Goal: Task Accomplishment & Management: Manage account settings

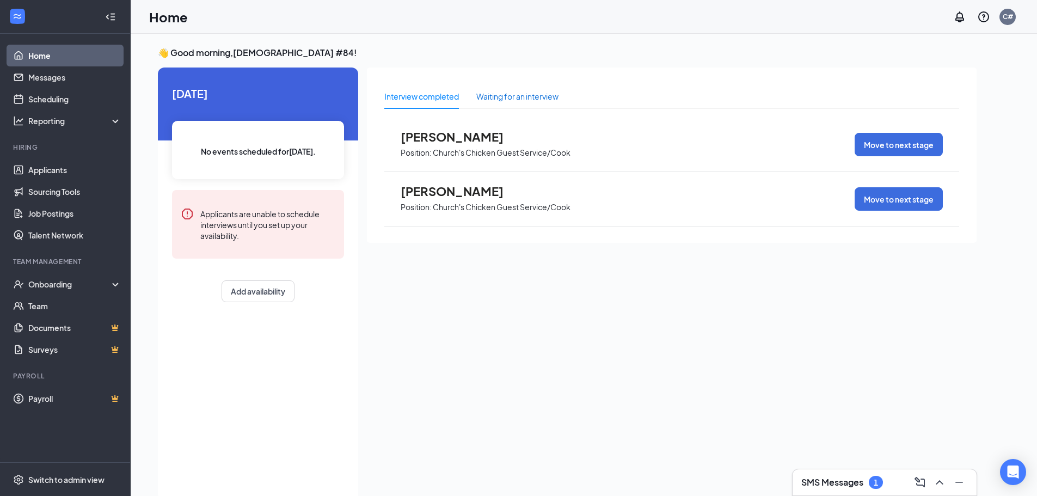
click at [511, 96] on div "Waiting for an interview" at bounding box center [517, 96] width 82 height 12
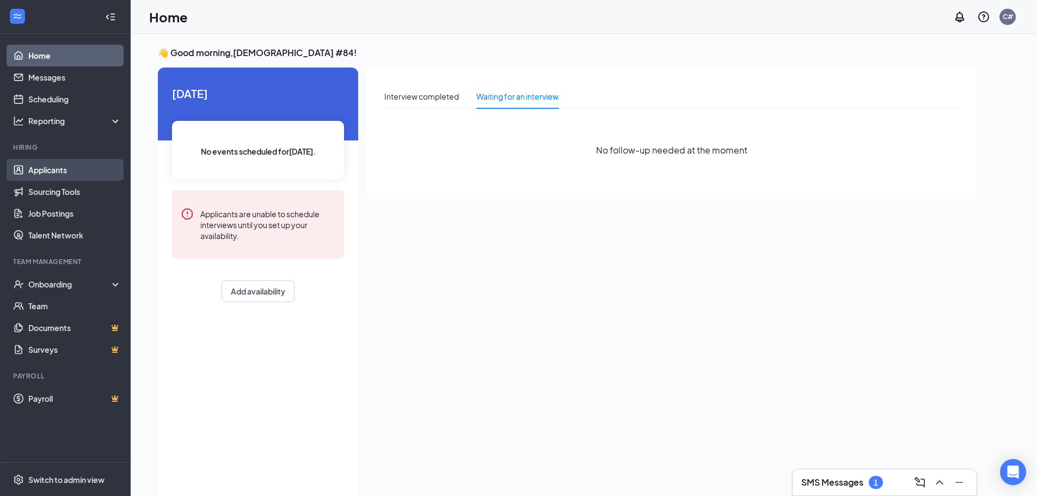
click at [28, 165] on link "Applicants" at bounding box center [74, 170] width 93 height 22
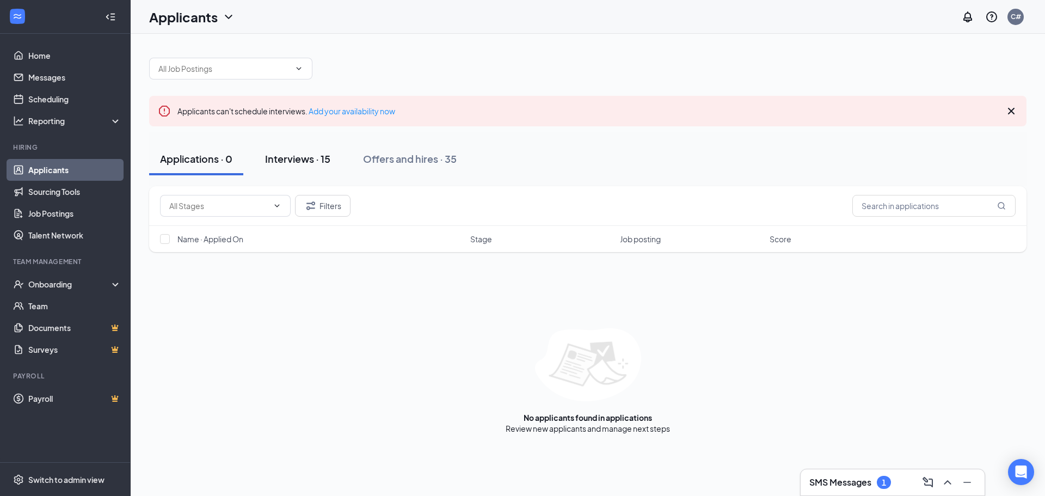
click at [288, 155] on div "Interviews · 15" at bounding box center [297, 159] width 65 height 14
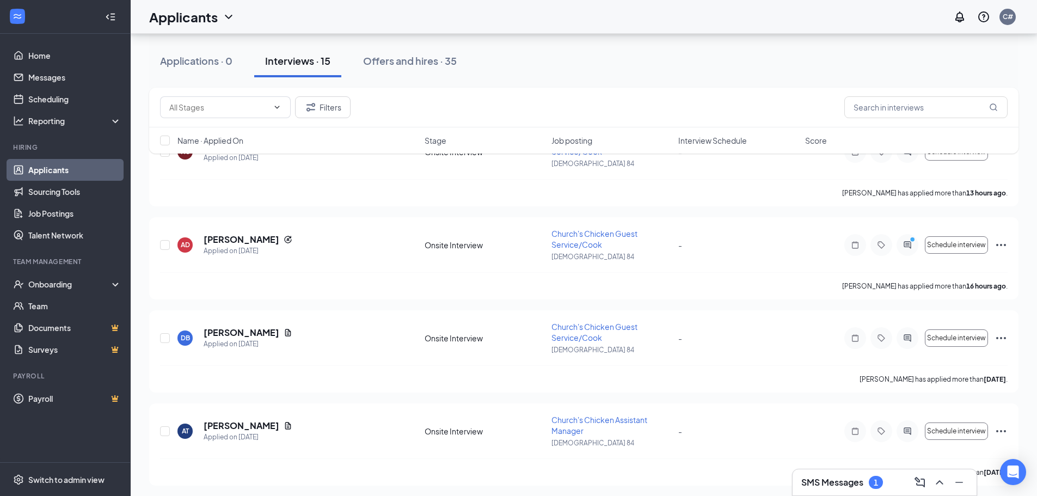
scroll to position [163, 0]
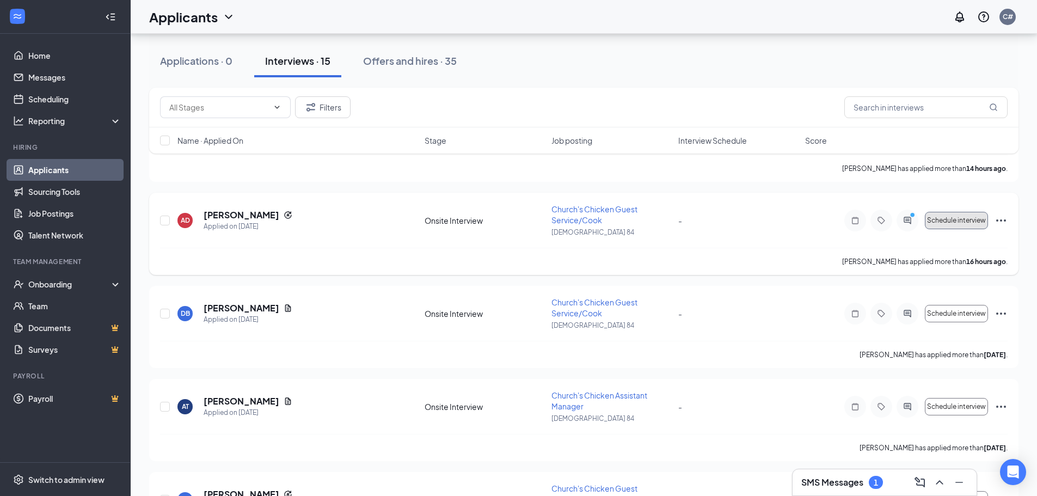
click at [949, 223] on span "Schedule interview" at bounding box center [956, 221] width 59 height 8
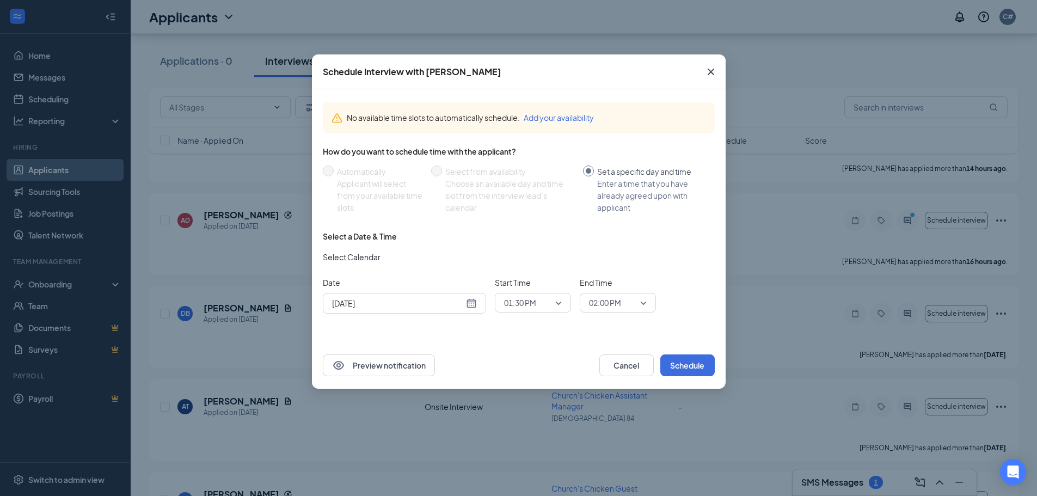
click at [469, 305] on div "[DATE]" at bounding box center [404, 303] width 145 height 12
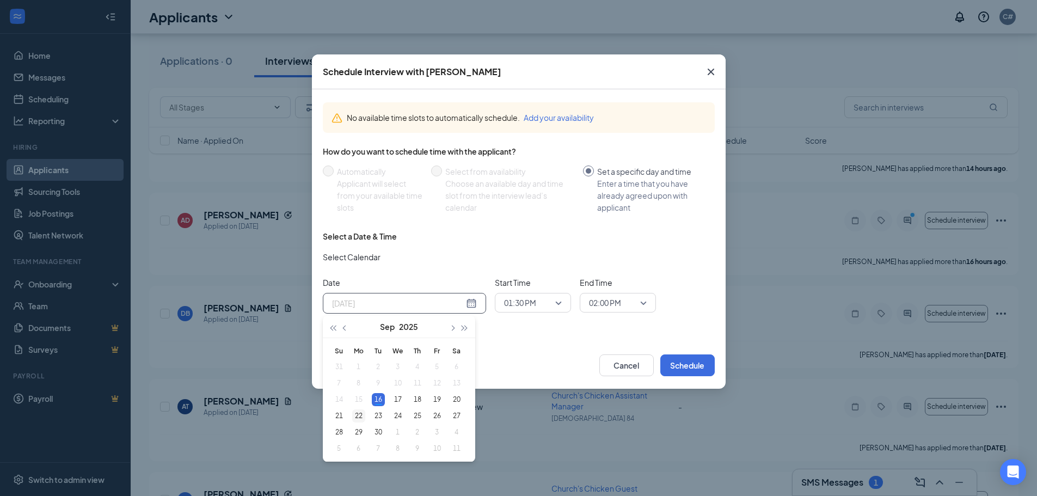
type input "[DATE]"
click at [359, 417] on div "22" at bounding box center [358, 415] width 13 height 13
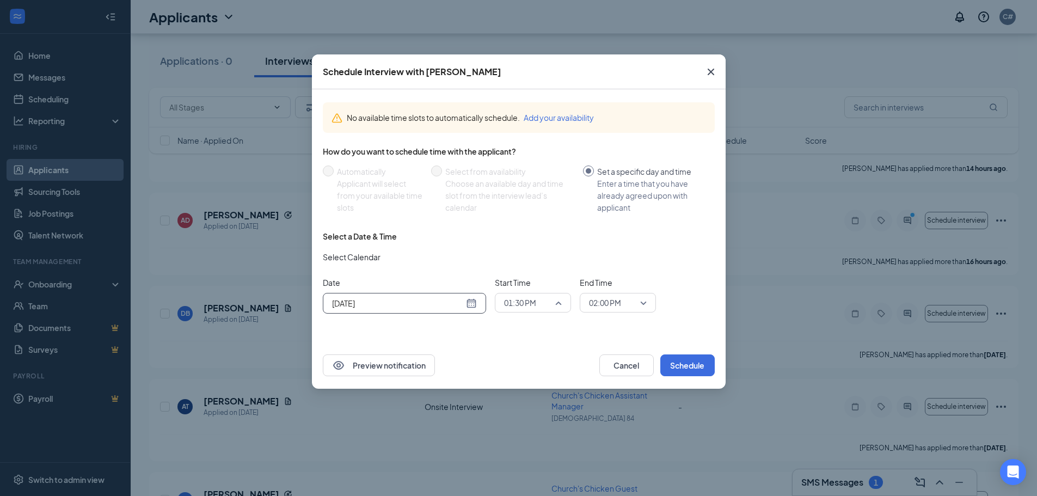
click at [558, 300] on span "01:30 PM" at bounding box center [533, 302] width 58 height 16
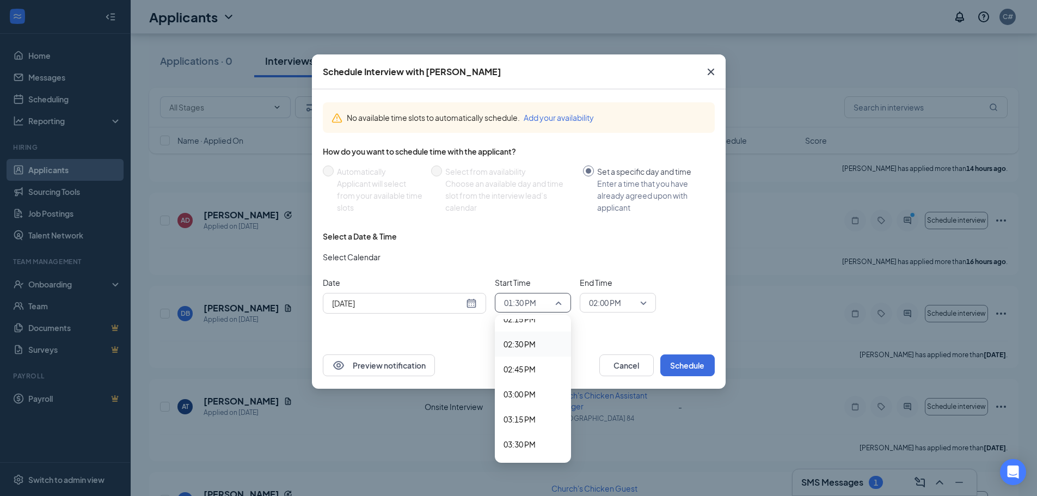
scroll to position [1456, 0]
click at [521, 429] on span "03:30 PM" at bounding box center [519, 428] width 32 height 12
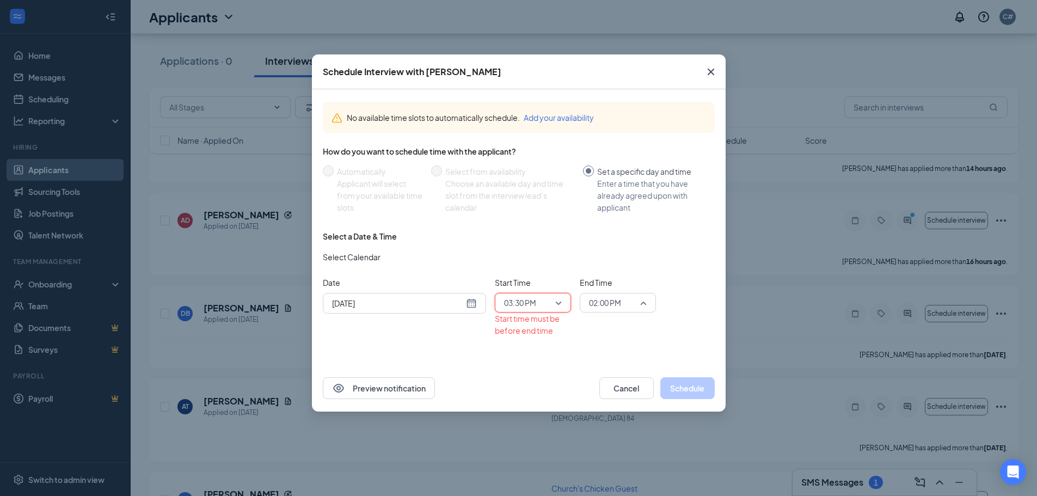
click at [636, 307] on span "02:00 PM" at bounding box center [613, 302] width 48 height 16
click at [604, 403] on span "03:45 PM" at bounding box center [604, 403] width 32 height 12
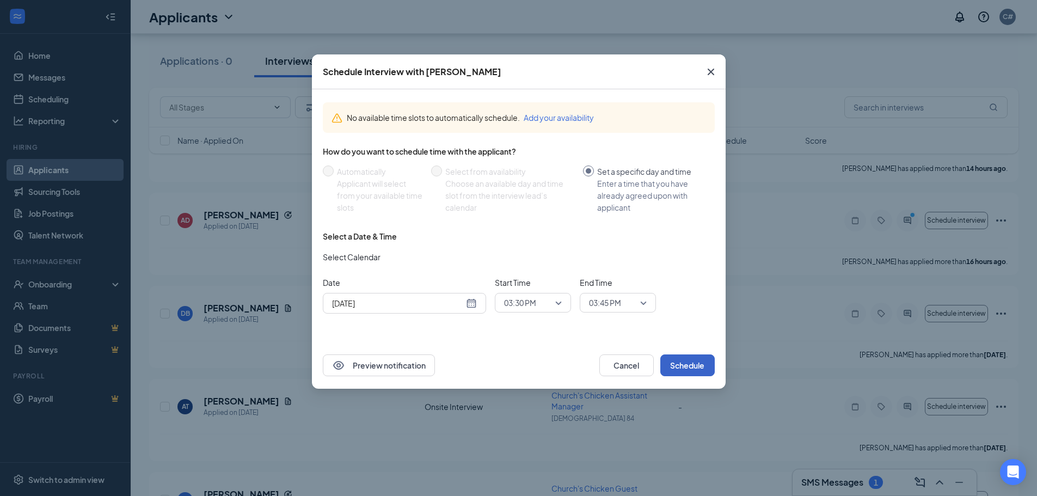
click at [694, 365] on button "Schedule" at bounding box center [687, 365] width 54 height 22
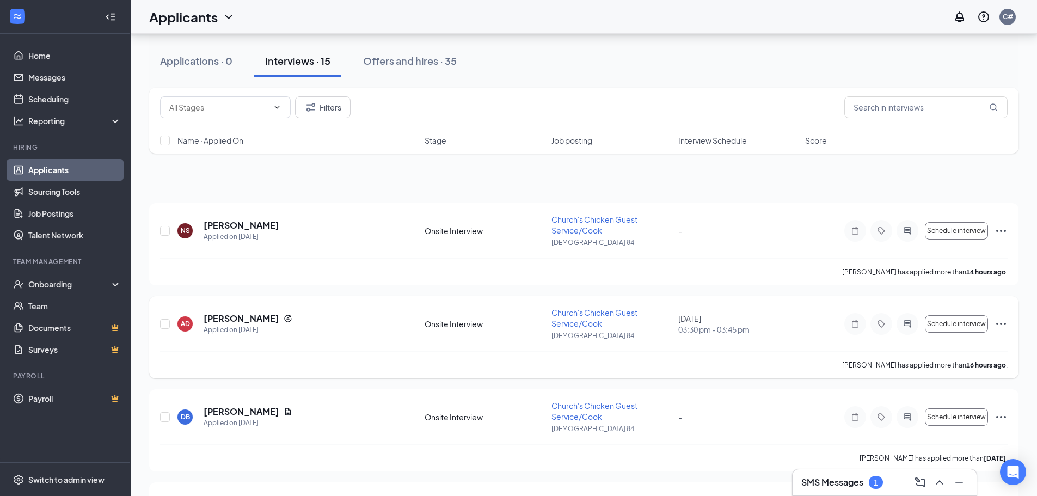
scroll to position [0, 0]
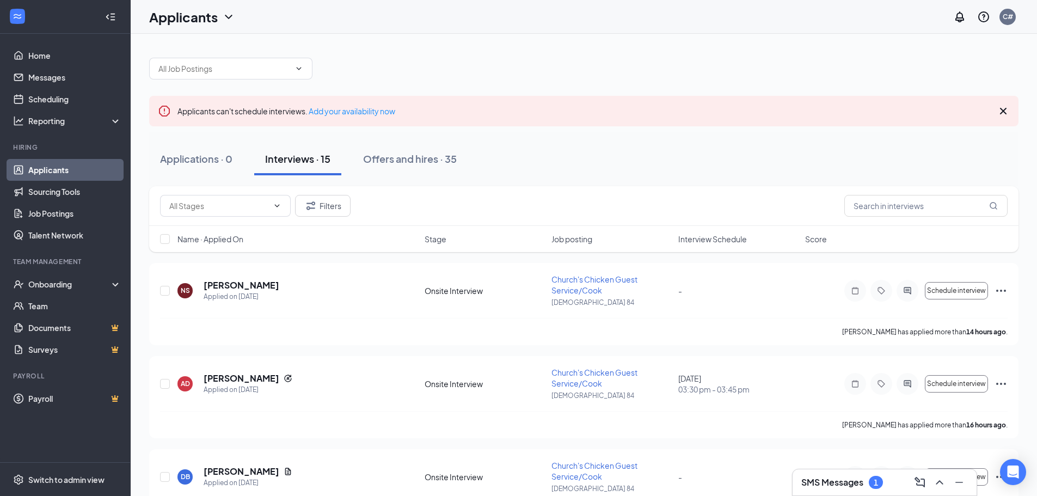
click at [1000, 110] on icon "Cross" at bounding box center [1002, 110] width 13 height 13
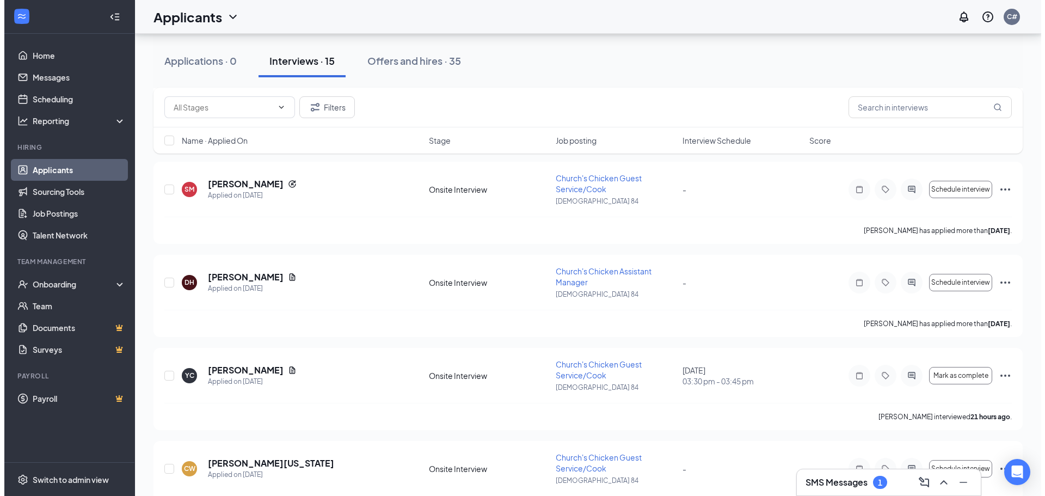
scroll to position [460, 0]
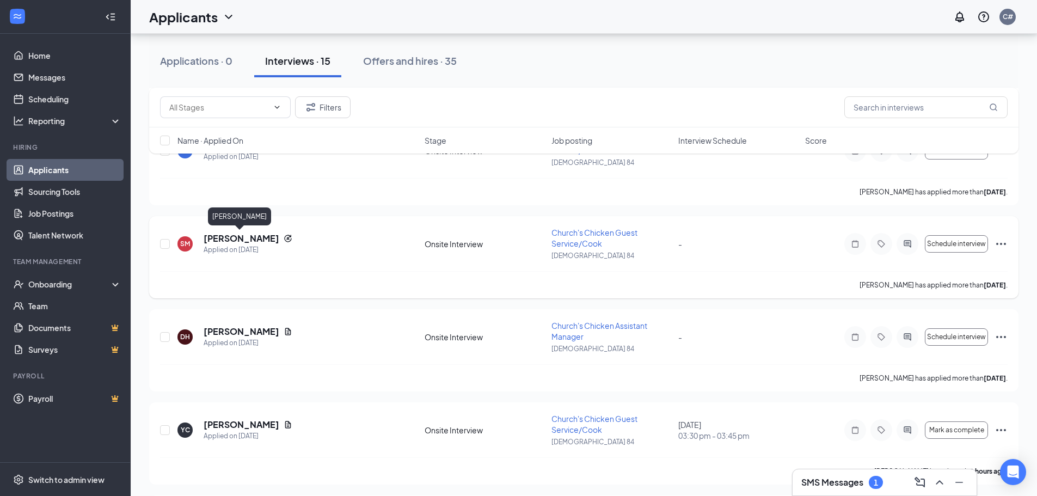
click at [216, 238] on h5 "[PERSON_NAME]" at bounding box center [242, 238] width 76 height 12
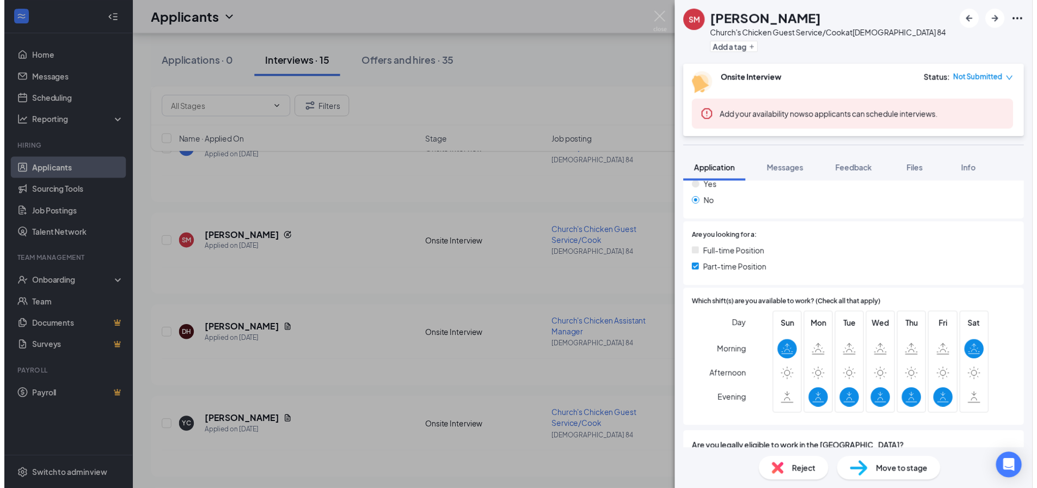
scroll to position [218, 0]
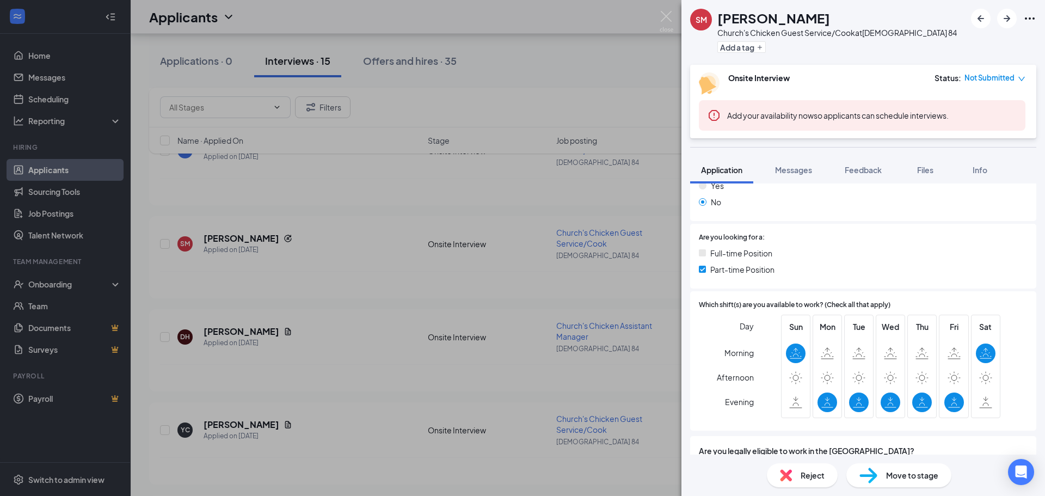
click at [365, 255] on div "[PERSON_NAME] Church's Chicken Guest Service/Cook at [DEMOGRAPHIC_DATA] 84 Add …" at bounding box center [522, 248] width 1045 height 496
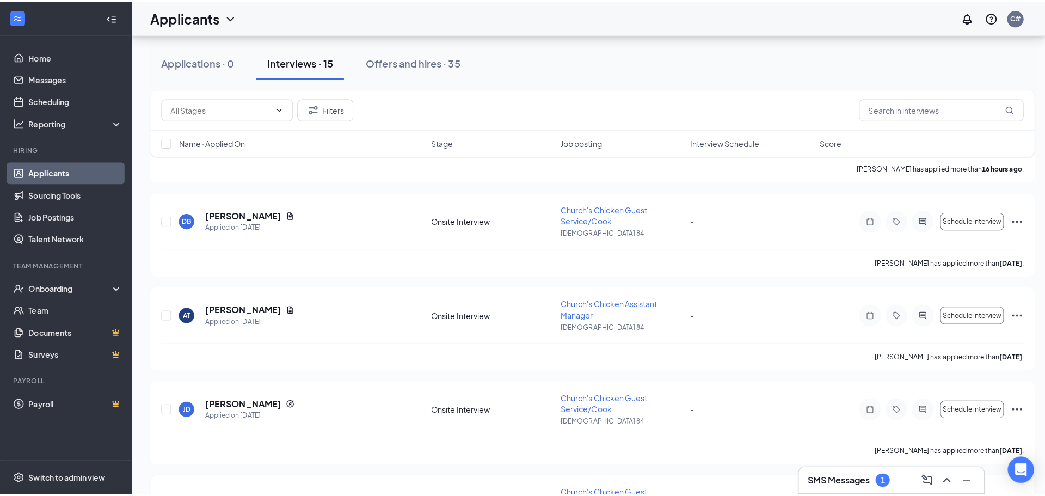
scroll to position [188, 0]
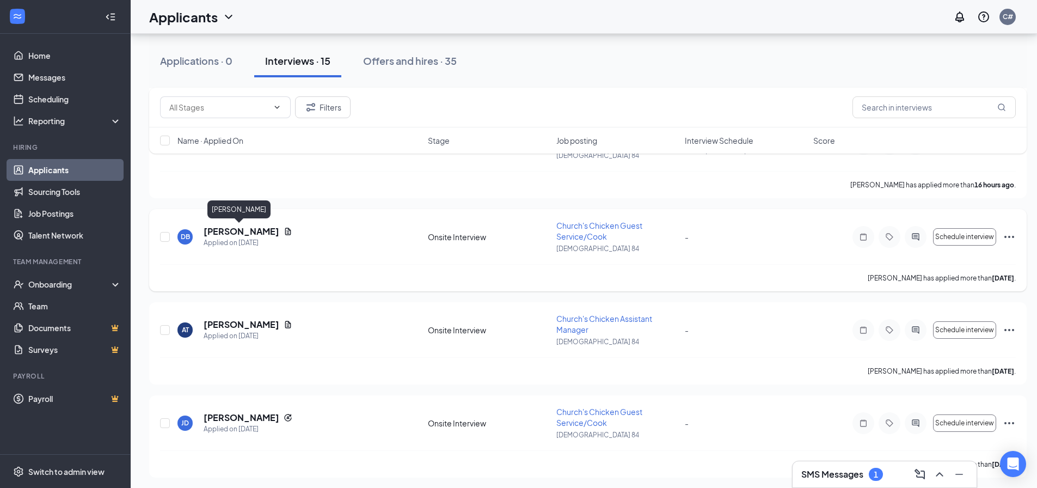
click at [231, 230] on h5 "[PERSON_NAME]" at bounding box center [242, 231] width 76 height 12
